Goal: Use online tool/utility

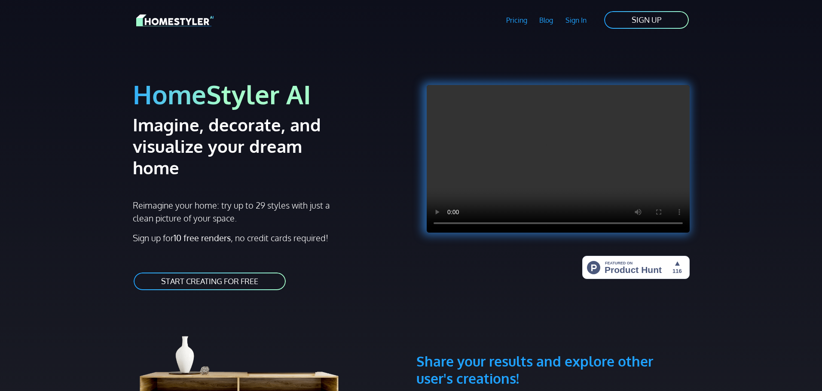
click at [181, 272] on link "START CREATING FOR FREE" at bounding box center [210, 281] width 154 height 19
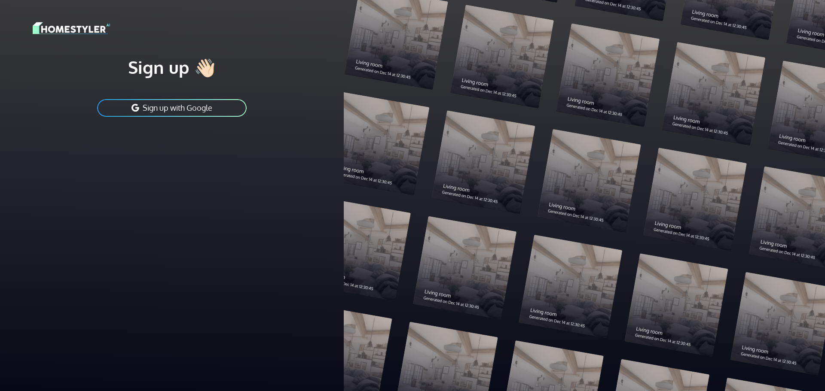
click at [166, 104] on button "Sign up with Google" at bounding box center [171, 107] width 151 height 19
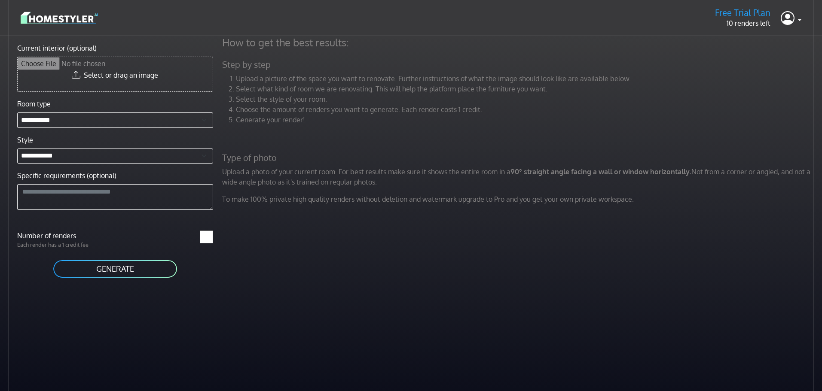
click at [275, 87] on li "Select what kind of room we are renovating. This will help the platform place t…" at bounding box center [526, 89] width 580 height 10
click at [296, 185] on p "Upload a photo of your current room. For best results make sure it shows the en…" at bounding box center [519, 177] width 604 height 21
click at [110, 271] on button "GENERATE" at bounding box center [114, 269] width 125 height 19
